Goal: Task Accomplishment & Management: Manage account settings

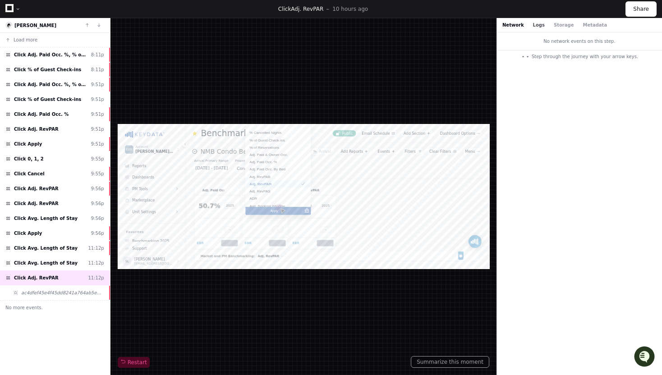
click at [537, 27] on button "Logs" at bounding box center [539, 25] width 12 height 7
click at [562, 26] on button "Storage" at bounding box center [564, 25] width 20 height 7
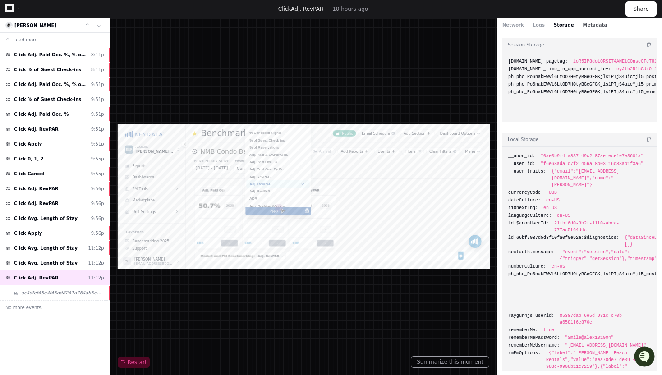
click at [589, 22] on button "Metadata" at bounding box center [594, 25] width 24 height 7
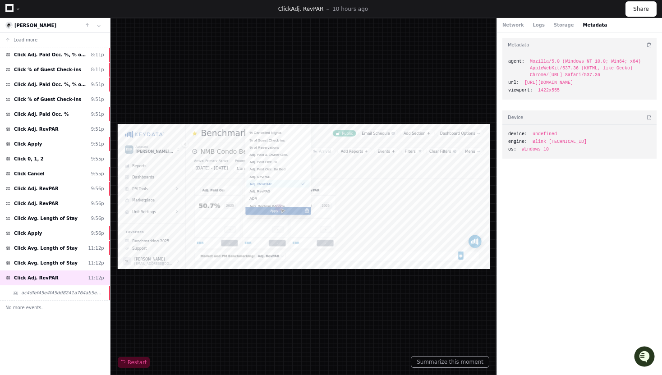
click at [559, 30] on div "Network Logs Storage Metadata" at bounding box center [579, 25] width 165 height 14
click at [544, 28] on div "Network Logs Storage Metadata" at bounding box center [579, 25] width 165 height 14
click at [539, 27] on button "Logs" at bounding box center [539, 25] width 12 height 7
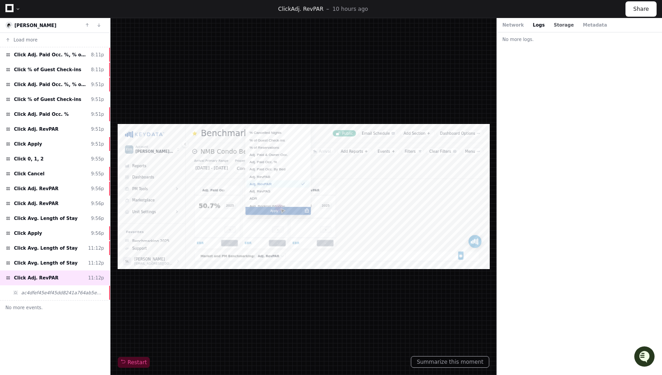
click at [561, 26] on button "Storage" at bounding box center [564, 25] width 20 height 7
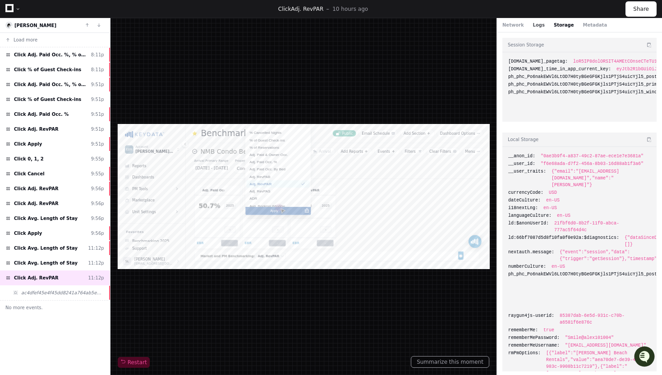
click at [538, 27] on button "Logs" at bounding box center [539, 25] width 12 height 7
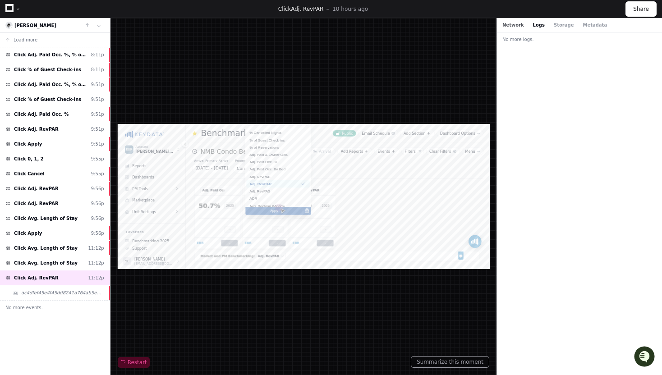
click at [513, 26] on button "Network" at bounding box center [513, 25] width 22 height 7
click at [519, 136] on div "No network events on this step. Step through the journey with your arrow keys." at bounding box center [579, 203] width 165 height 343
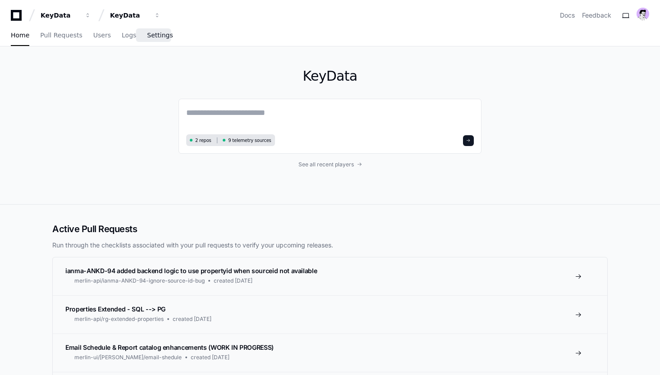
click at [147, 34] on span "Settings" at bounding box center [160, 34] width 26 height 5
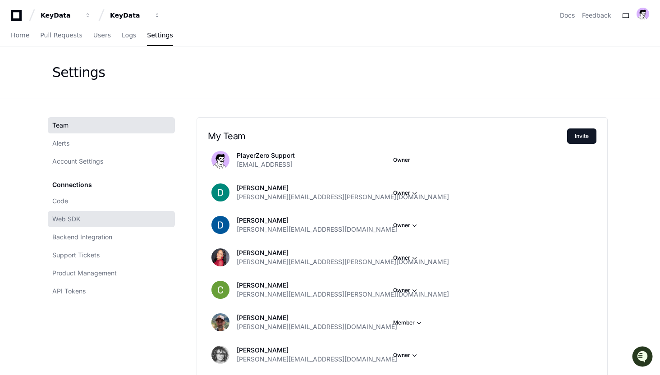
click at [85, 215] on link "Web SDK" at bounding box center [111, 219] width 127 height 16
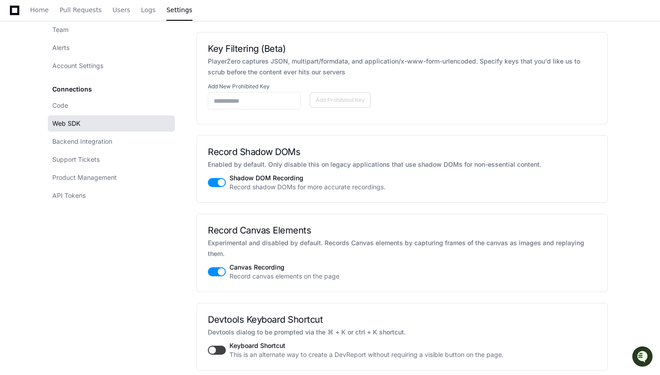
scroll to position [1779, 0]
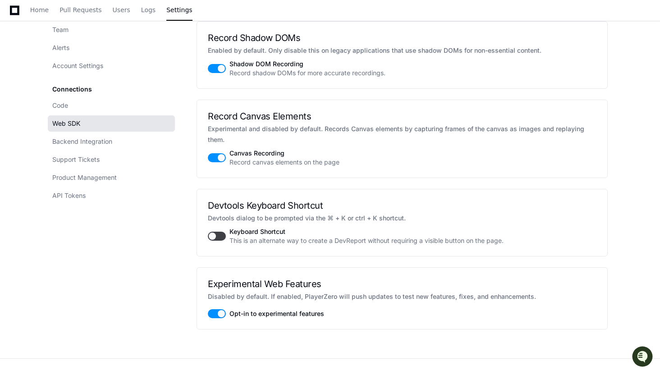
click at [240, 145] on p "Experimental and disabled by default. Records Canvas elements by capturing fram…" at bounding box center [402, 135] width 389 height 22
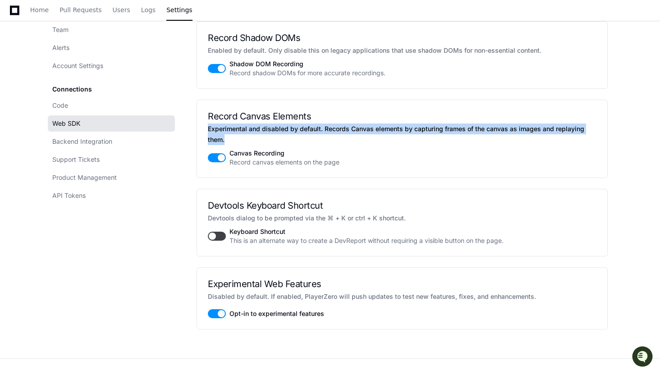
click at [240, 145] on p "Experimental and disabled by default. Records Canvas elements by capturing fram…" at bounding box center [402, 135] width 389 height 22
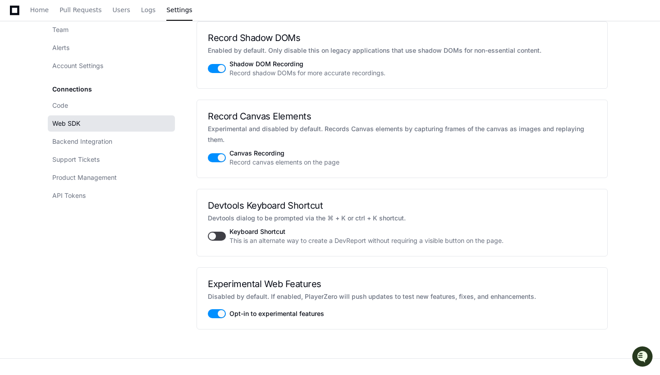
click at [240, 145] on p "Experimental and disabled by default. Records Canvas elements by capturing fram…" at bounding box center [402, 135] width 389 height 22
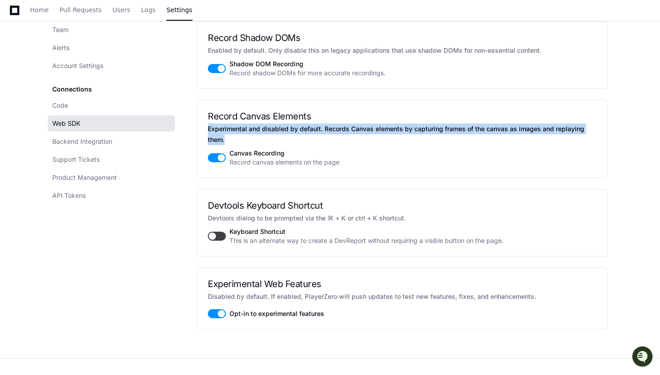
click at [235, 145] on p "Experimental and disabled by default. Records Canvas elements by capturing fram…" at bounding box center [402, 135] width 389 height 22
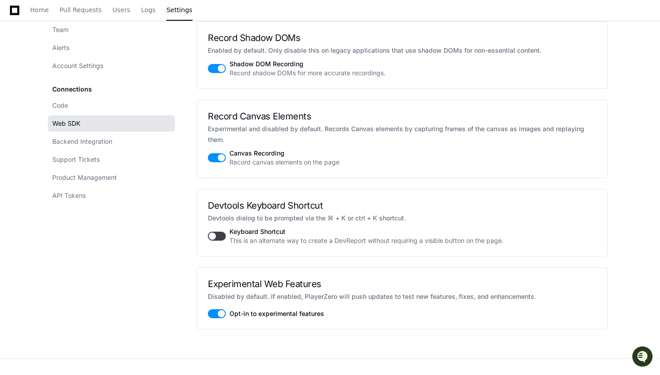
click at [235, 145] on p "Experimental and disabled by default. Records Canvas elements by capturing fram…" at bounding box center [402, 135] width 389 height 22
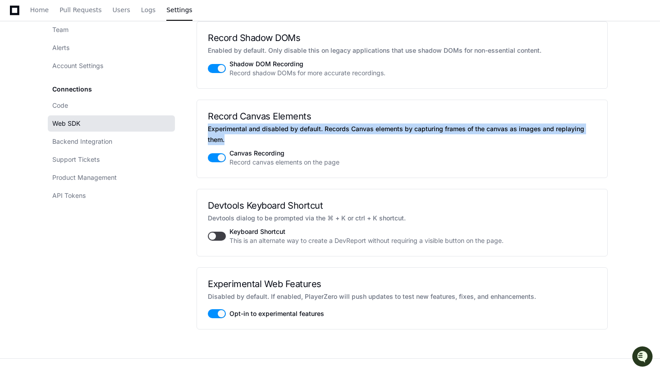
click at [221, 145] on p "Experimental and disabled by default. Records Canvas elements by capturing fram…" at bounding box center [402, 135] width 389 height 22
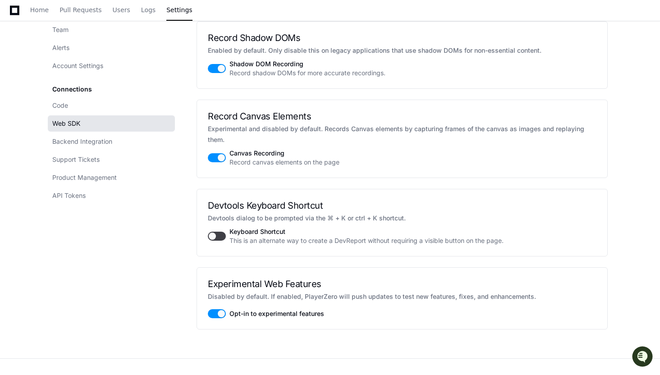
click at [221, 145] on p "Experimental and disabled by default. Records Canvas elements by capturing fram…" at bounding box center [402, 135] width 389 height 22
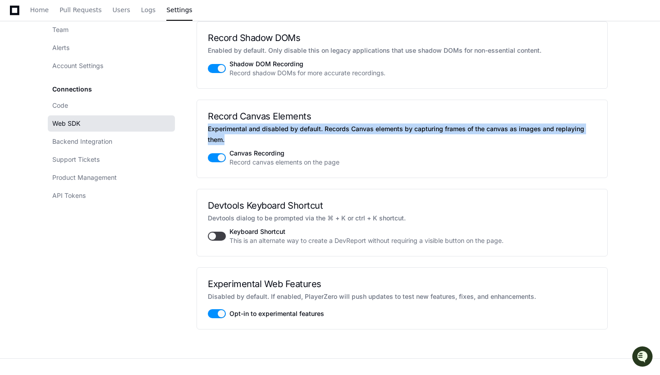
click at [216, 145] on p "Experimental and disabled by default. Records Canvas elements by capturing fram…" at bounding box center [402, 135] width 389 height 22
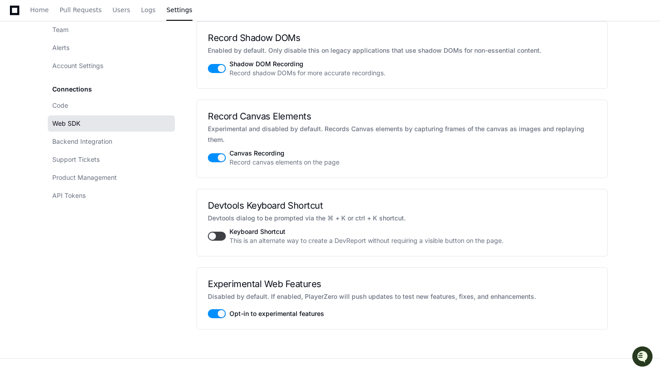
click at [216, 145] on p "Experimental and disabled by default. Records Canvas elements by capturing fram…" at bounding box center [402, 135] width 389 height 22
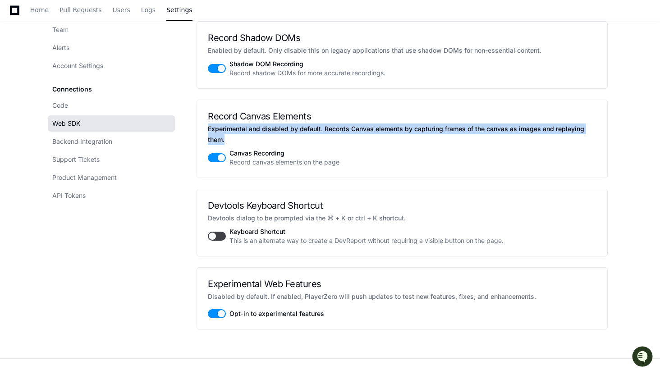
click at [211, 145] on p "Experimental and disabled by default. Records Canvas elements by capturing fram…" at bounding box center [402, 135] width 389 height 22
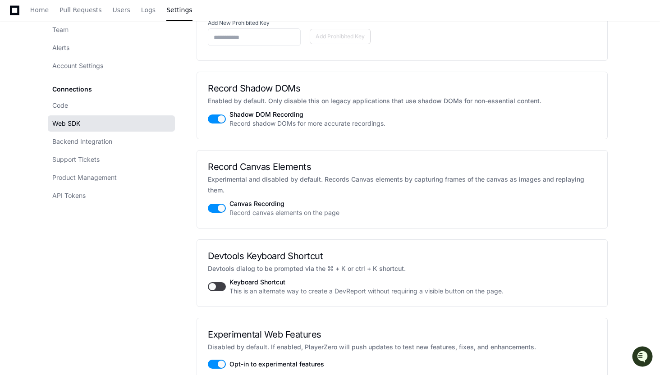
scroll to position [1761, 0]
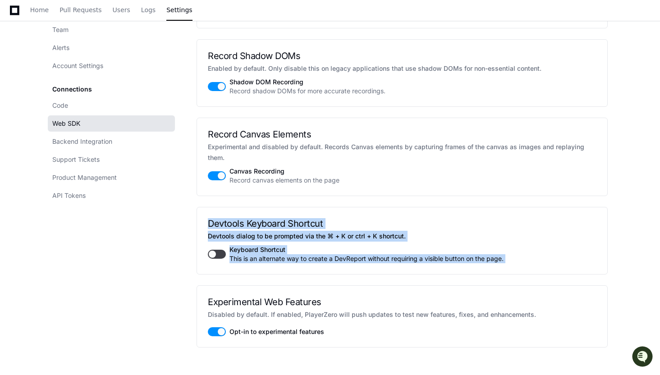
drag, startPoint x: 205, startPoint y: 247, endPoint x: 223, endPoint y: 314, distance: 69.1
